Goal: Information Seeking & Learning: Understand process/instructions

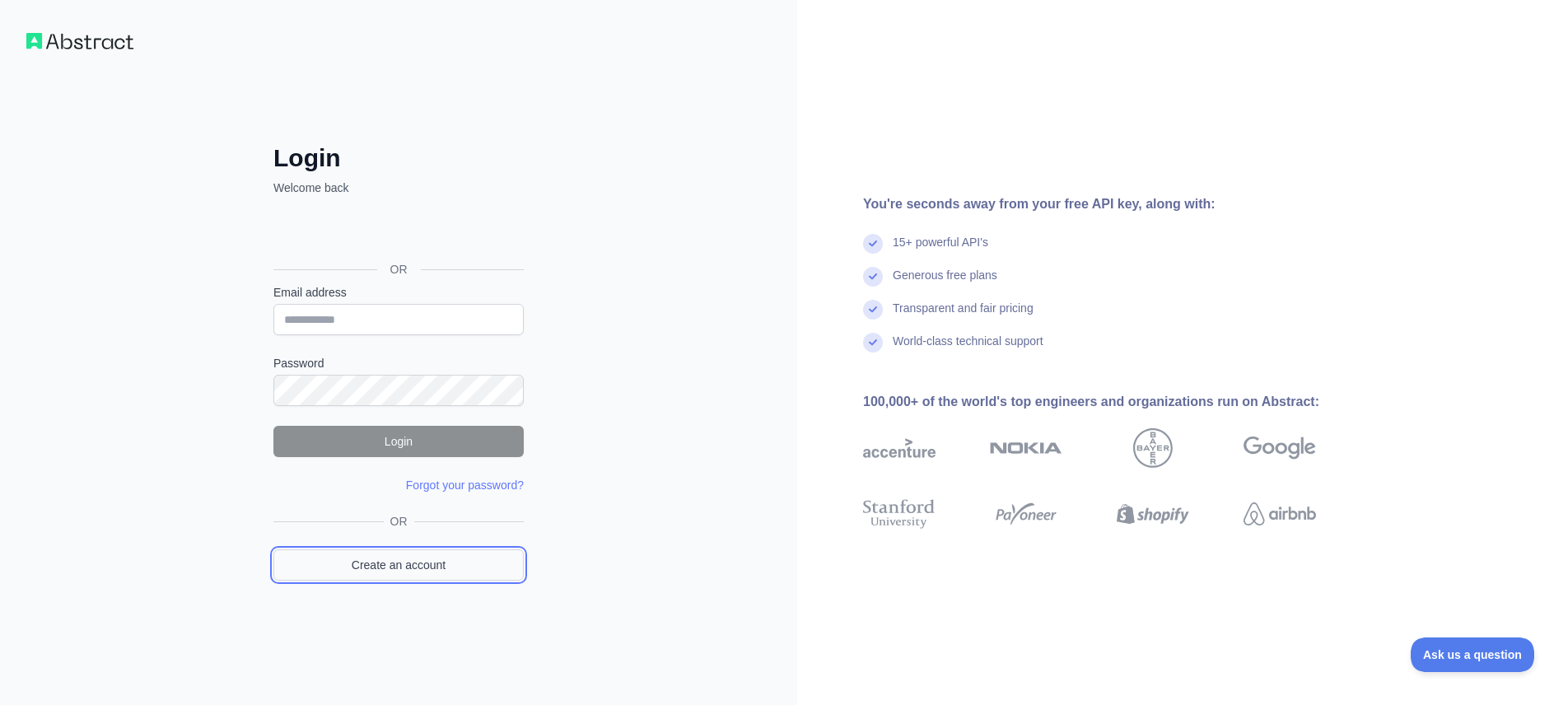
click at [417, 560] on link "Create an account" at bounding box center [398, 565] width 251 height 31
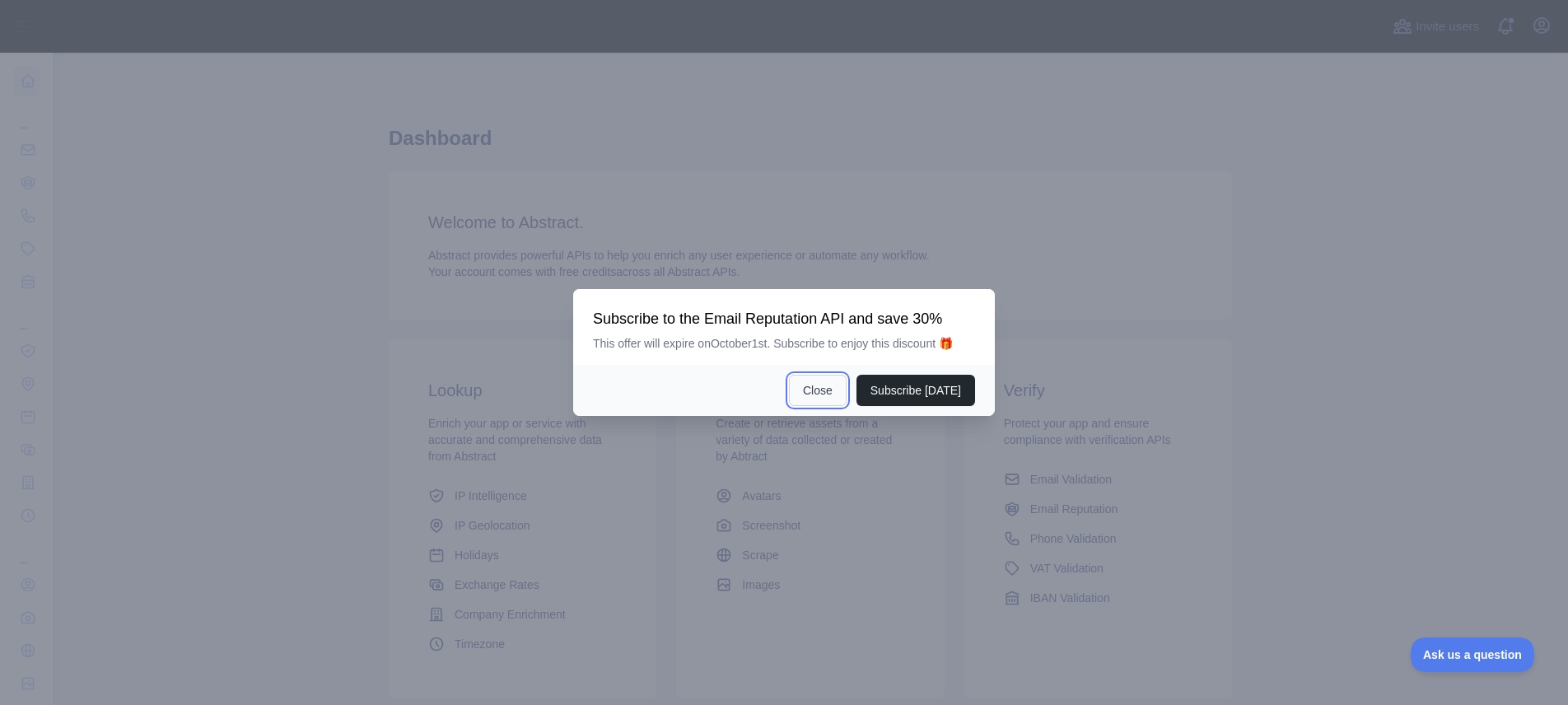
click at [833, 405] on button "Close" at bounding box center [818, 391] width 58 height 31
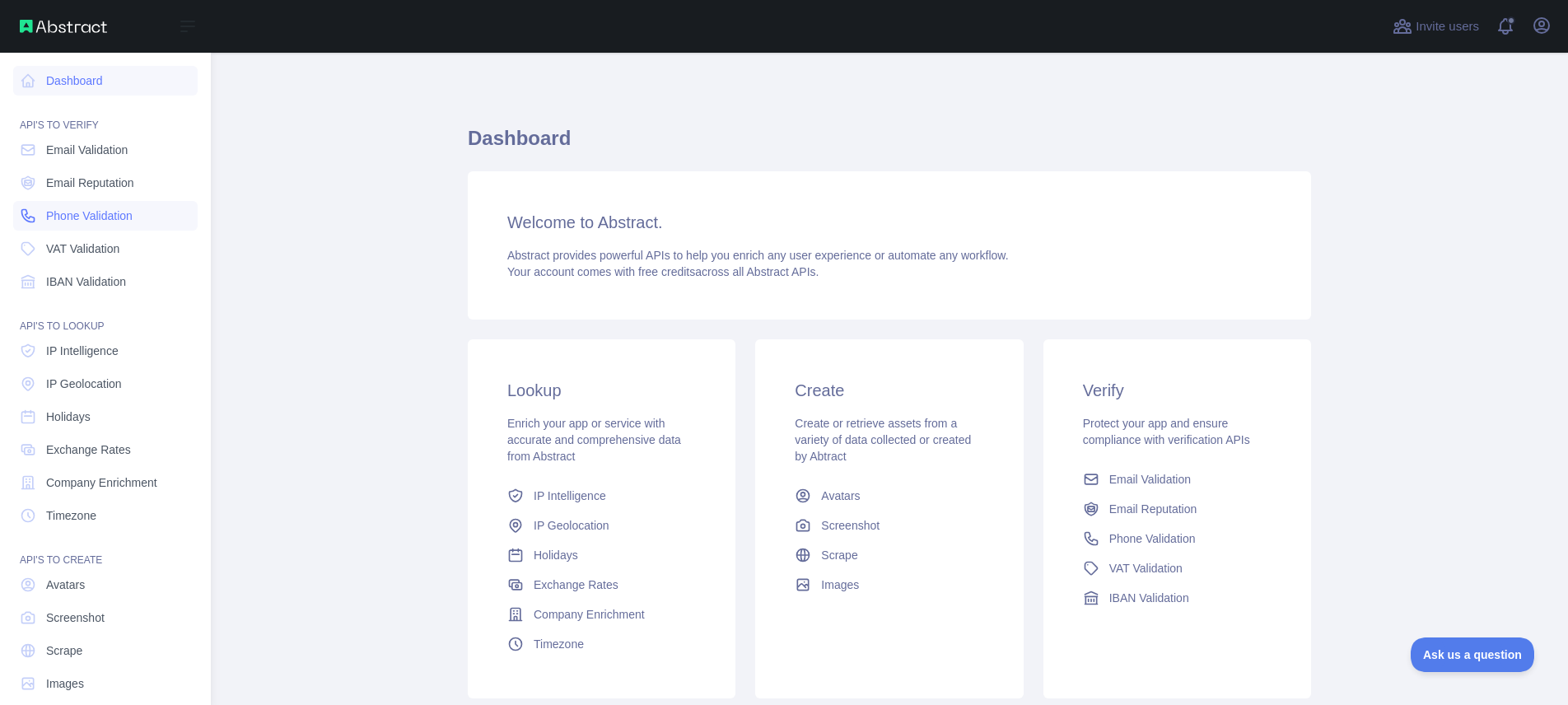
click at [93, 208] on span "Phone Validation" at bounding box center [89, 216] width 86 height 17
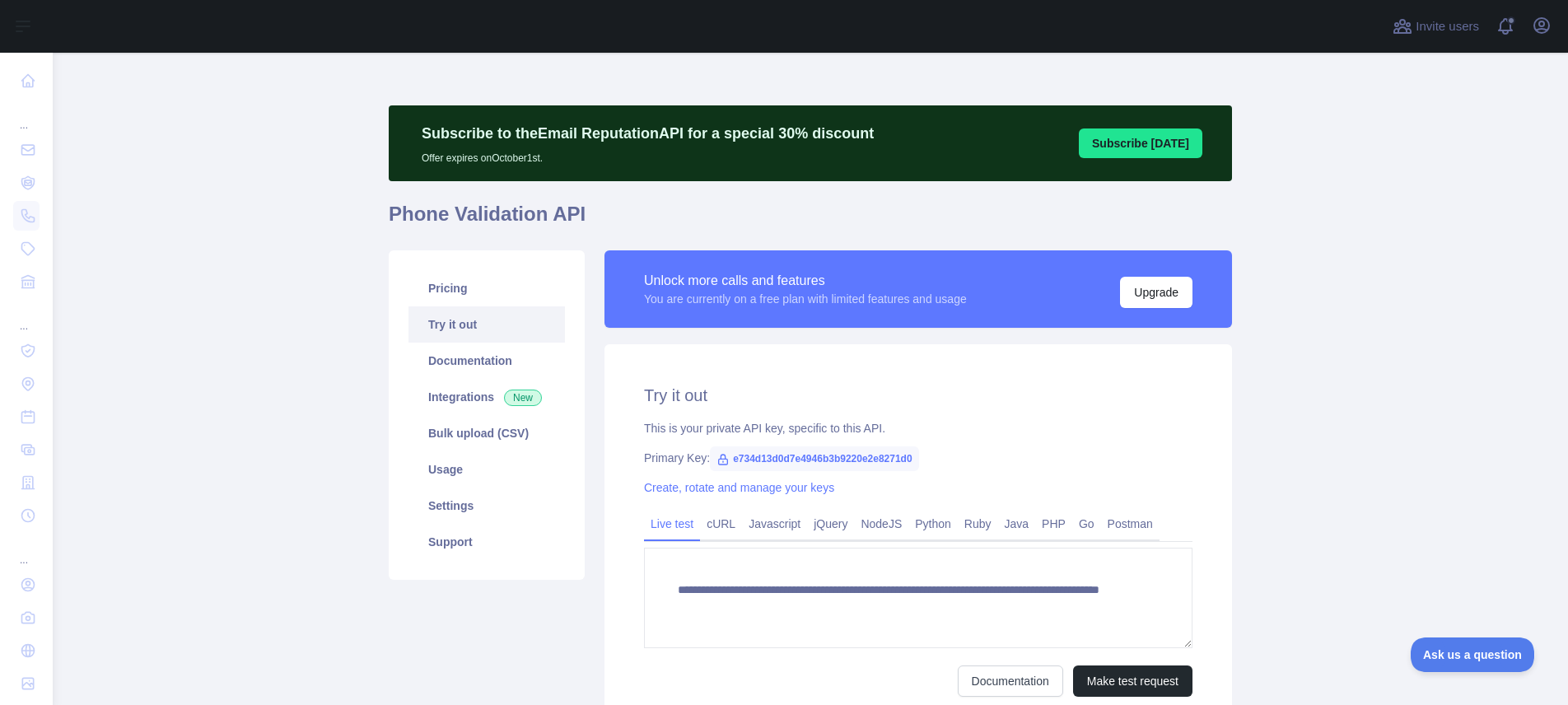
click at [474, 330] on link "Try it out" at bounding box center [487, 324] width 156 height 36
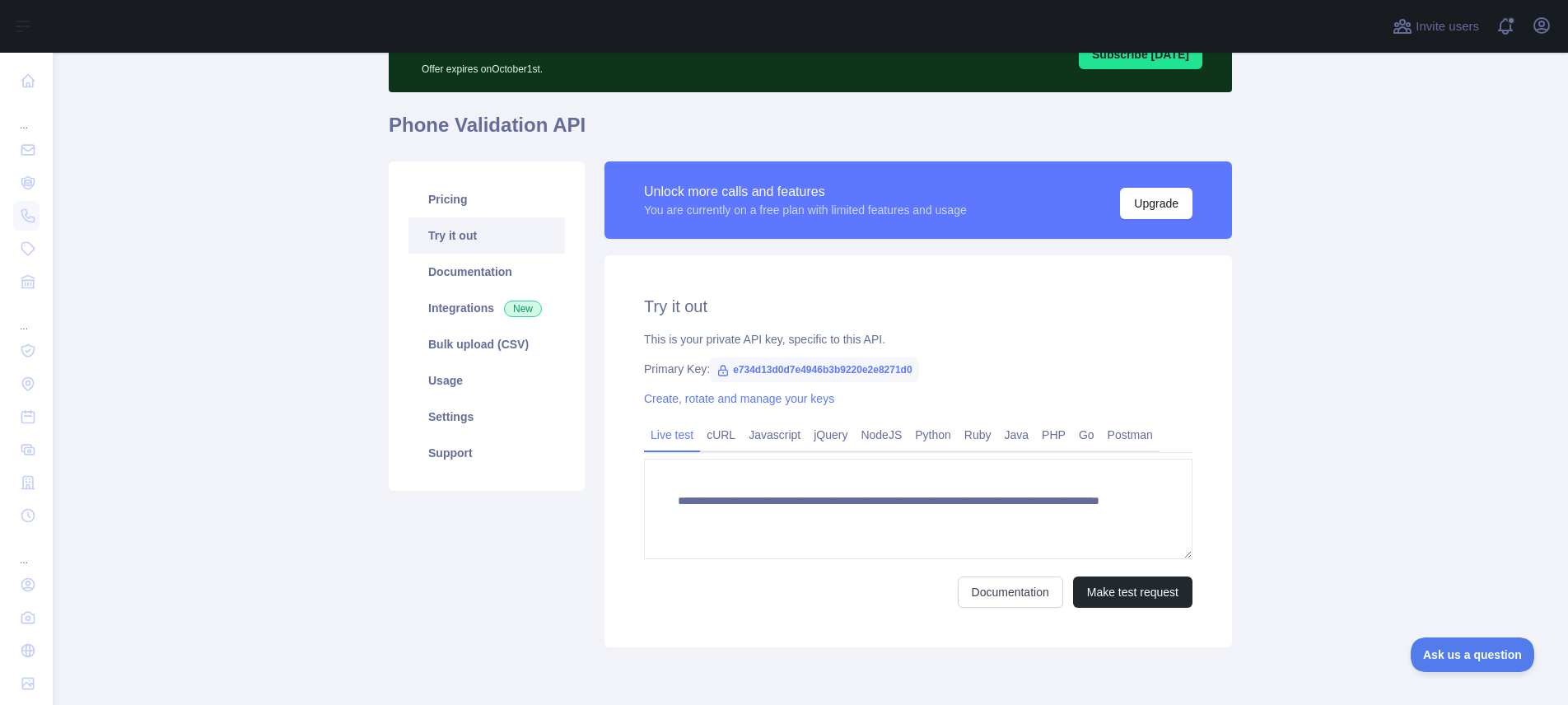
scroll to position [106, 0]
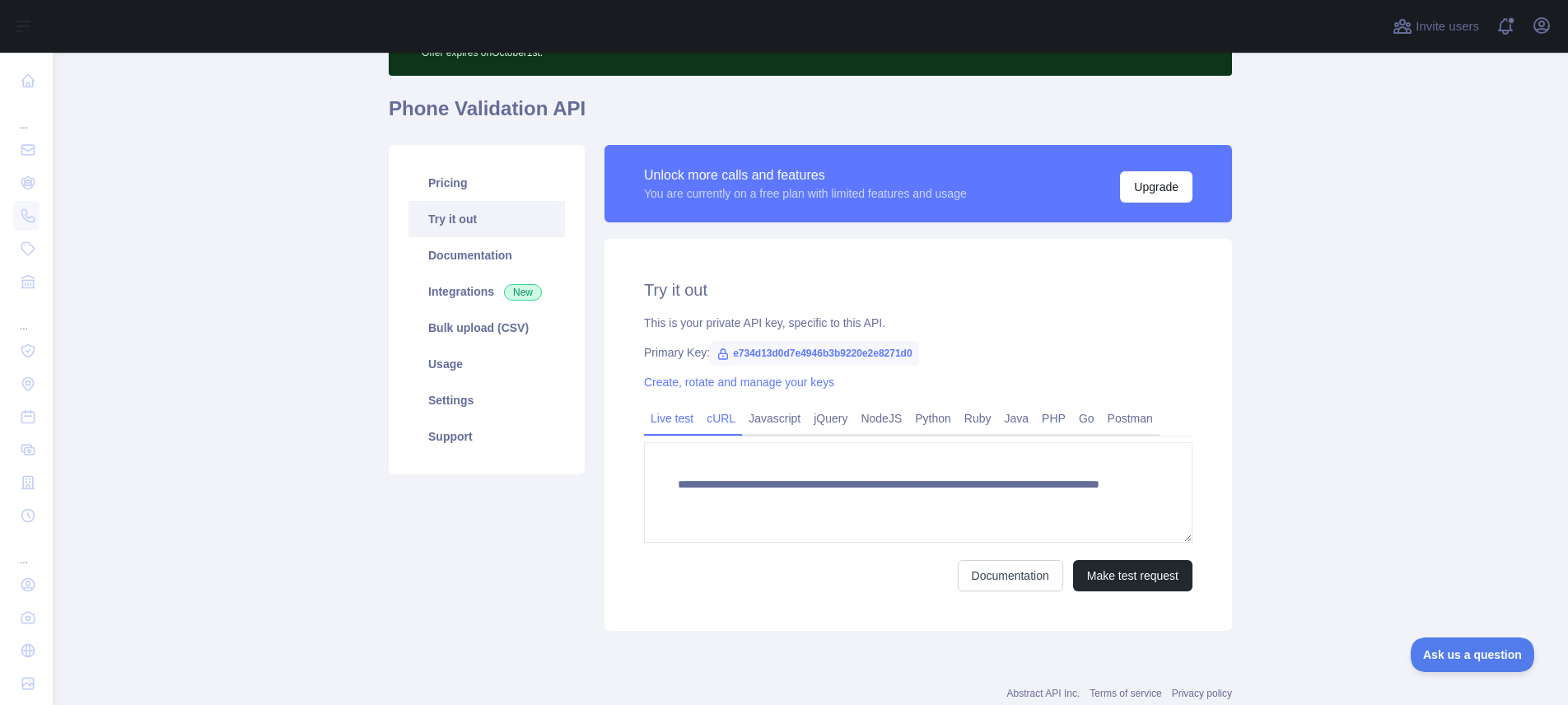
click at [711, 425] on link "cURL" at bounding box center [721, 418] width 42 height 26
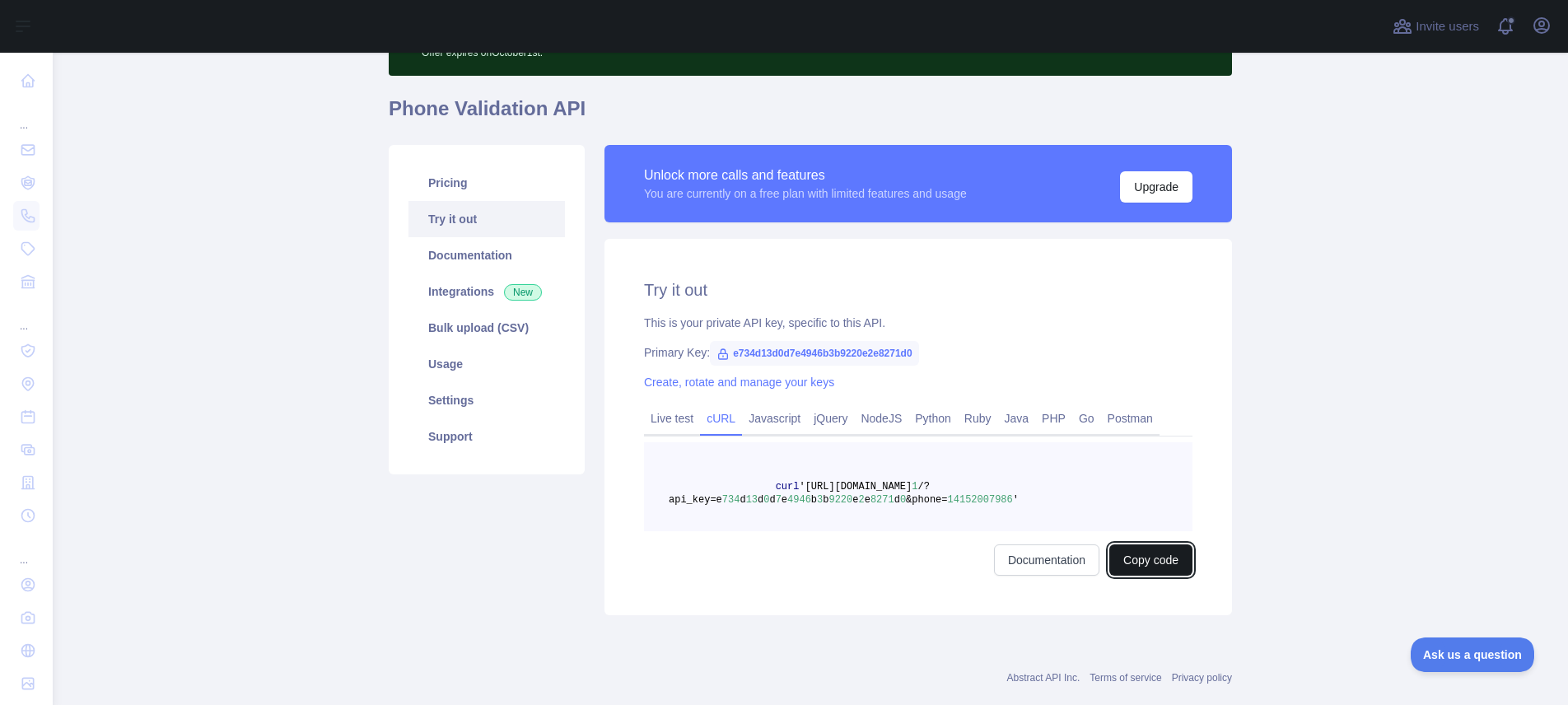
click at [1144, 563] on button "Copy code" at bounding box center [1150, 560] width 83 height 31
